Goal: Information Seeking & Learning: Find specific fact

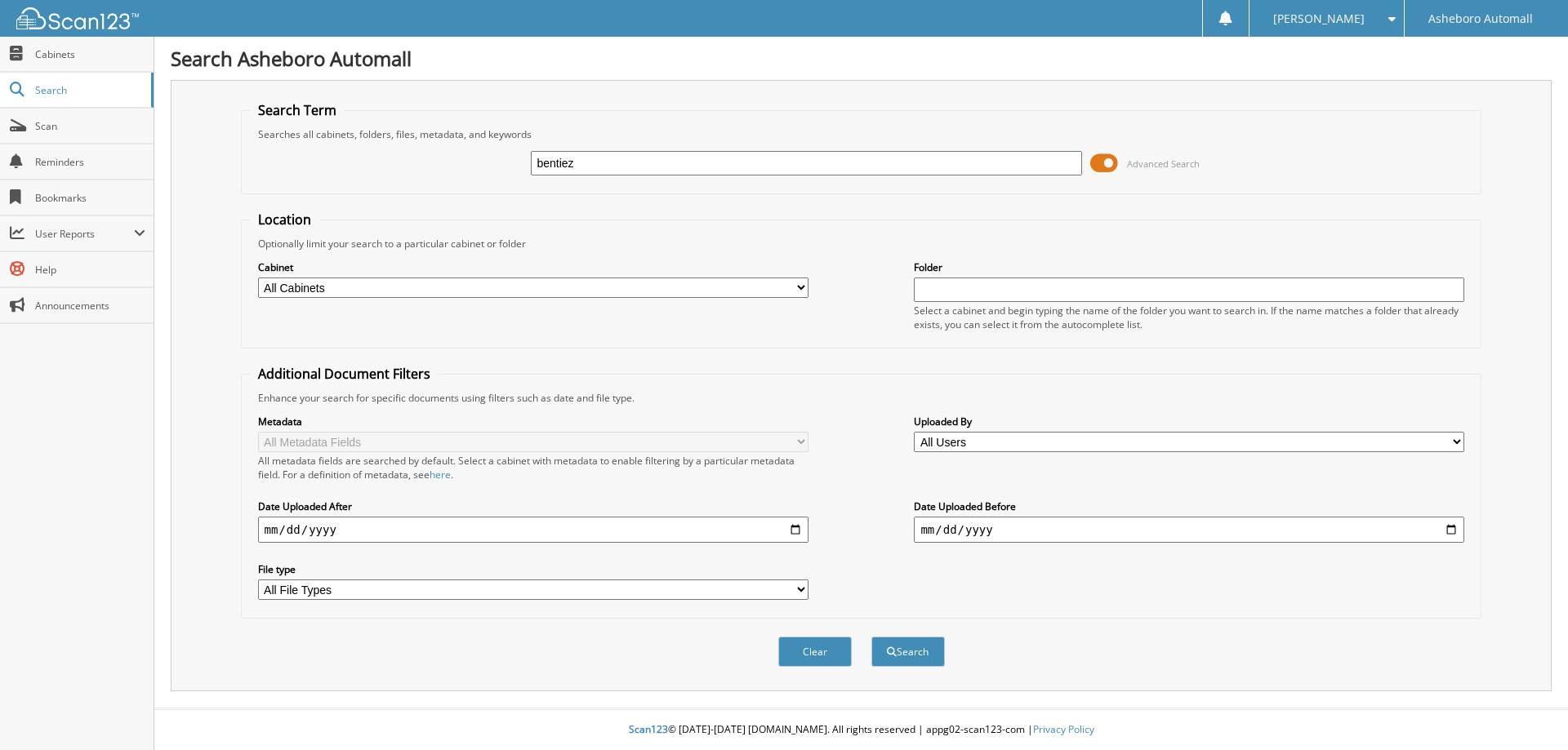
type input "bentiez"
click at [871, 637] on button "Search" at bounding box center [908, 652] width 74 height 31
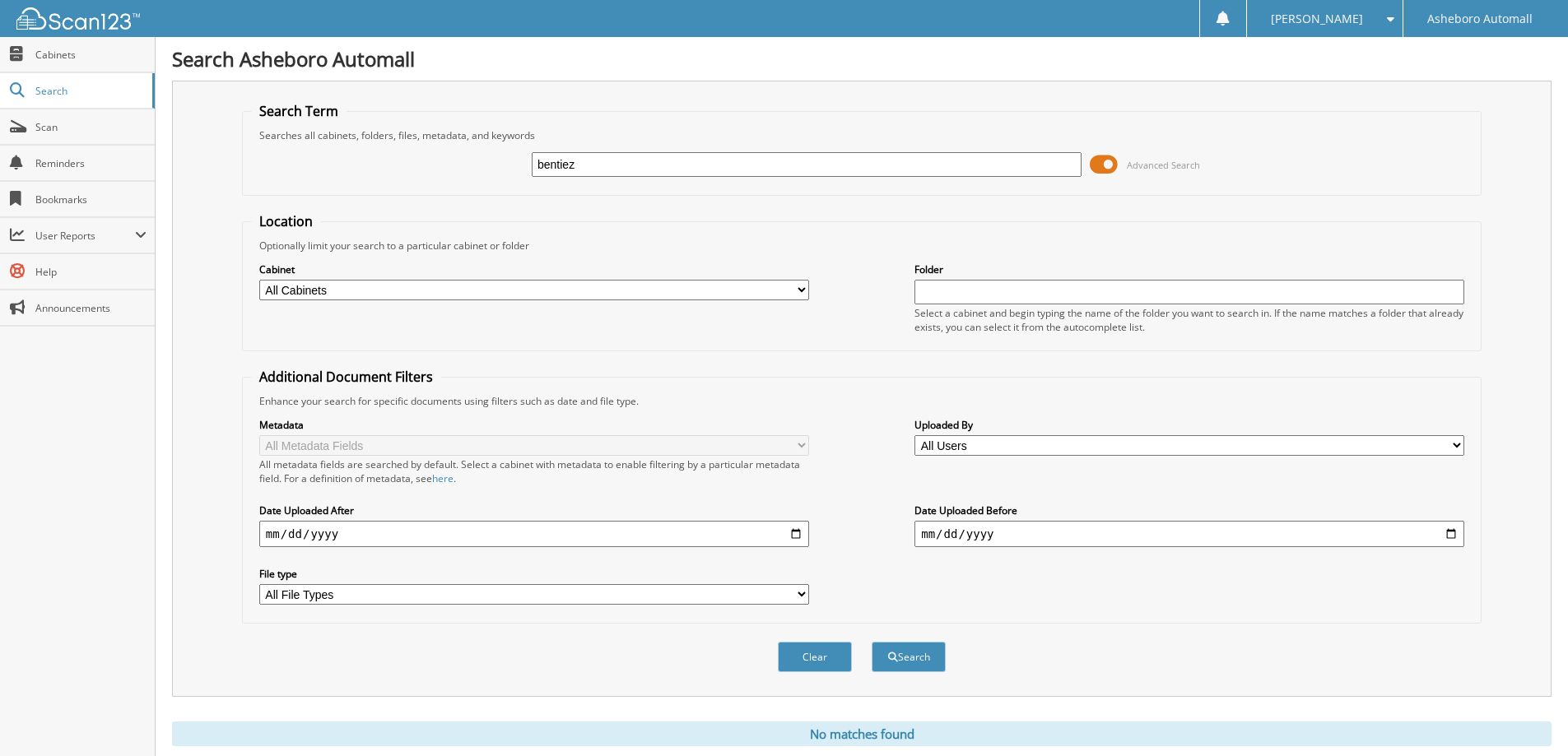
click at [591, 164] on input "bentiez" at bounding box center [807, 165] width 550 height 25
type input "[PERSON_NAME]"
click at [871, 642] on button "Search" at bounding box center [908, 658] width 74 height 31
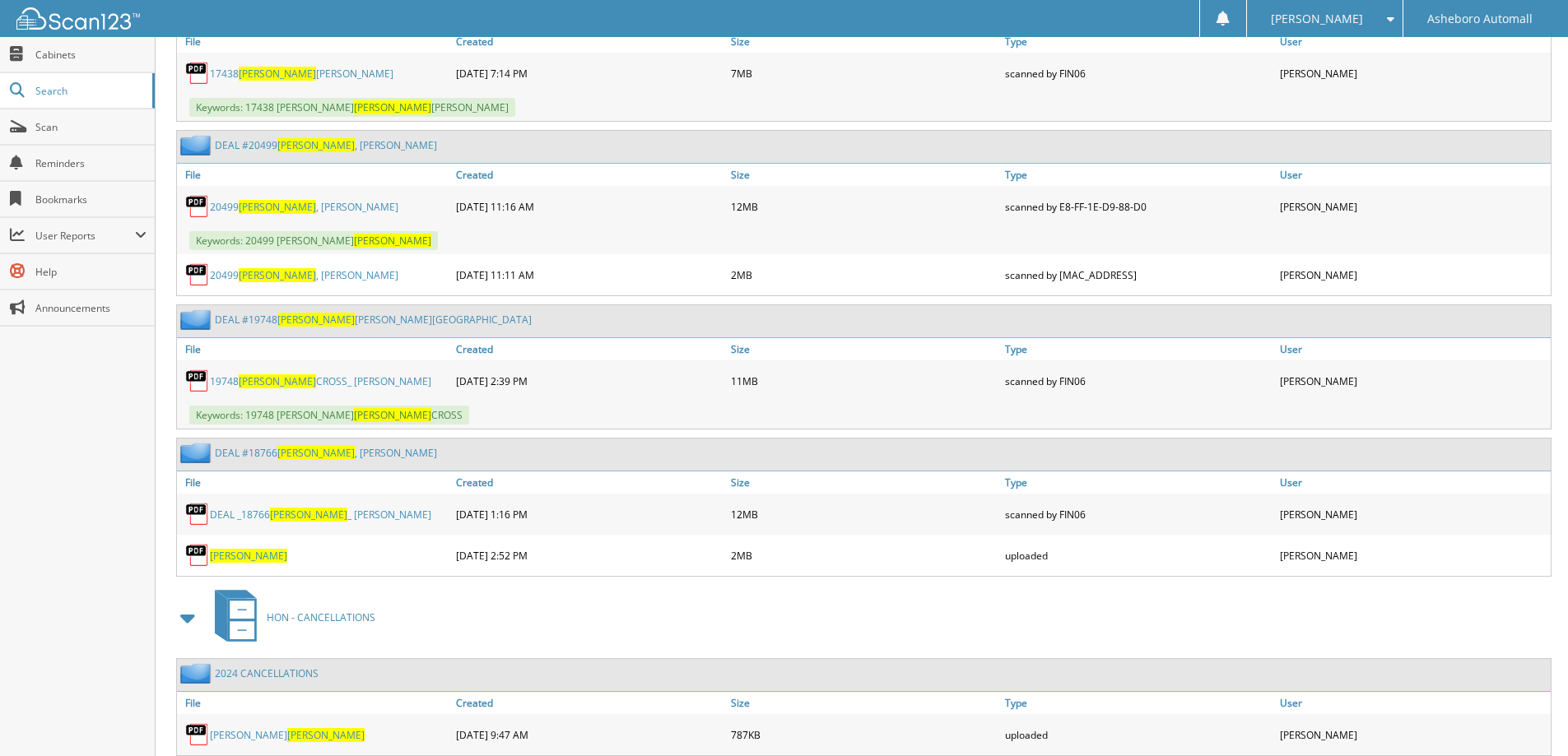
scroll to position [2386, 0]
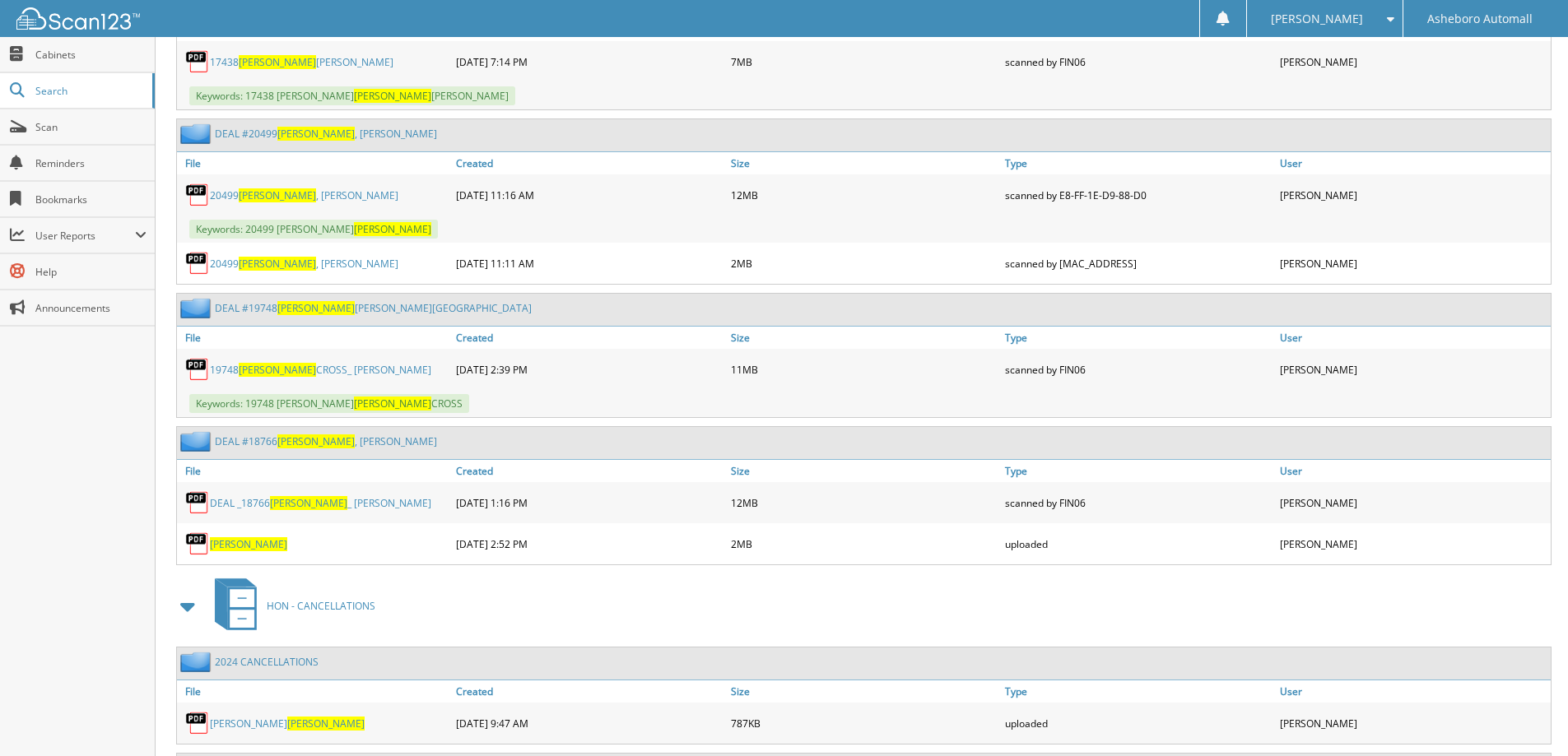
click at [325, 496] on link "DEAL _18766 [PERSON_NAME] _ [PERSON_NAME]" at bounding box center [320, 503] width 221 height 14
